Goal: Browse casually: Explore the website without a specific task or goal

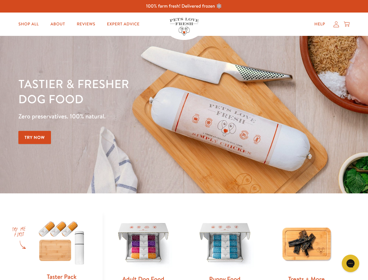
click at [184, 140] on div "Tastier & fresher dog food Zero preservatives. 100% natural. Try Now" at bounding box center [128, 114] width 221 height 77
click at [351, 263] on icon "Open gorgias live chat" at bounding box center [351, 263] width 6 height 6
